Goal: Find specific page/section: Find specific page/section

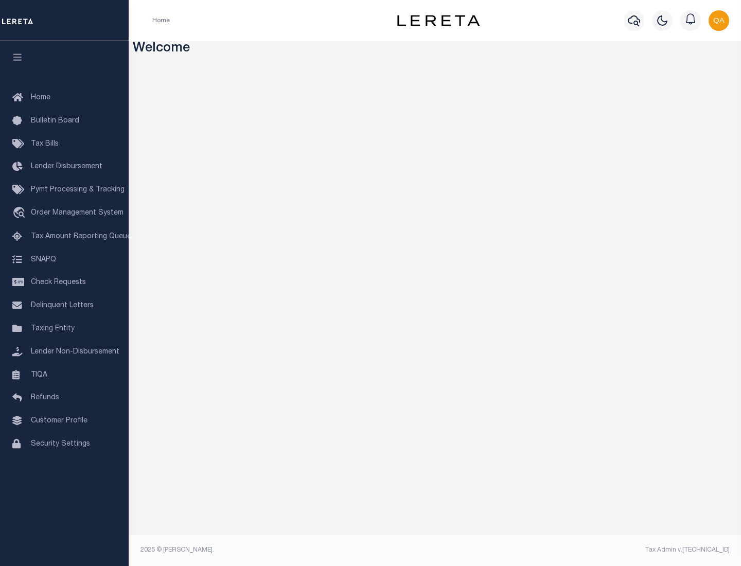
click at [64, 375] on link "TIQA" at bounding box center [64, 375] width 129 height 23
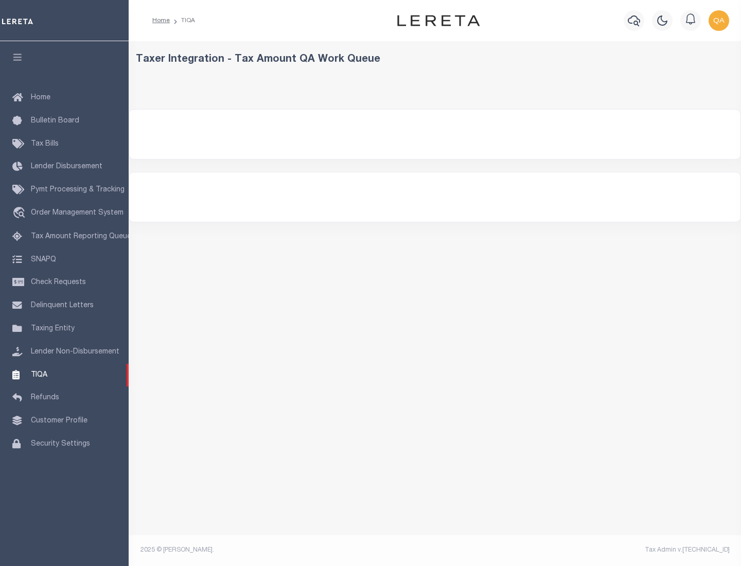
select select "200"
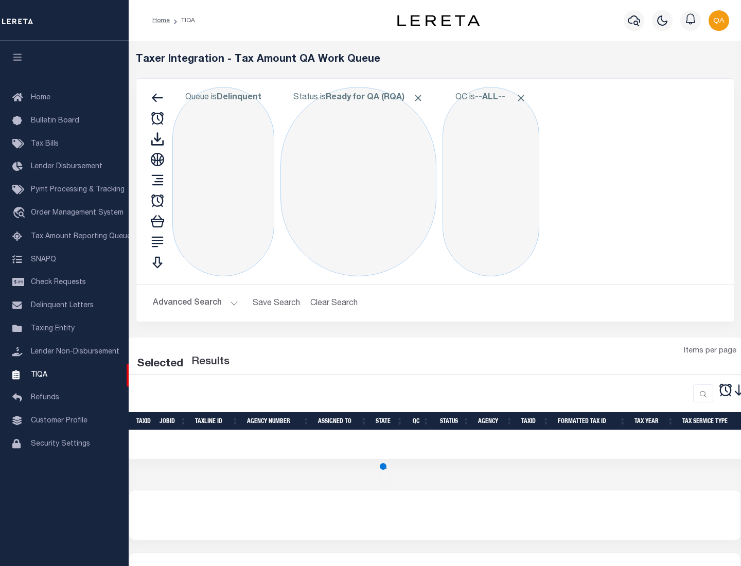
select select "200"
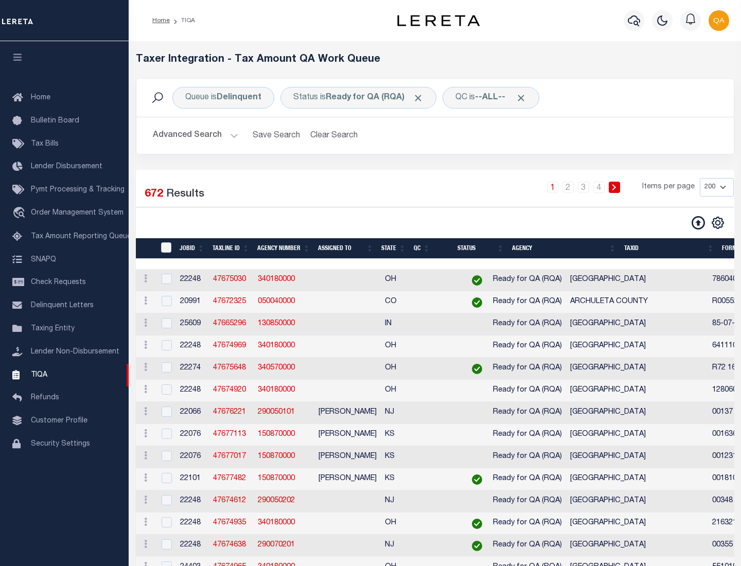
click at [421, 98] on span "Click to Remove" at bounding box center [418, 98] width 11 height 11
